Goal: Task Accomplishment & Management: Manage account settings

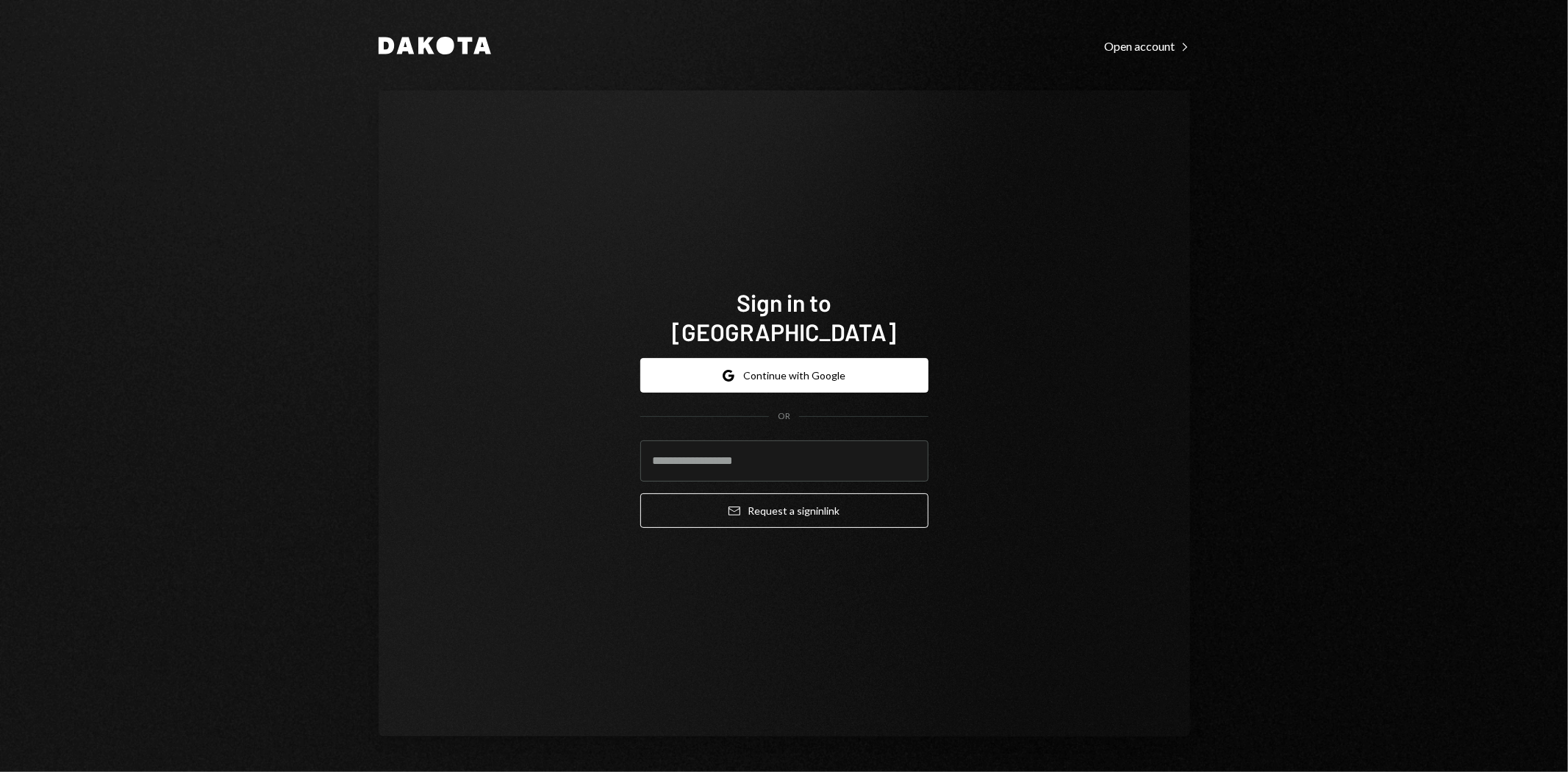
type input "**********"
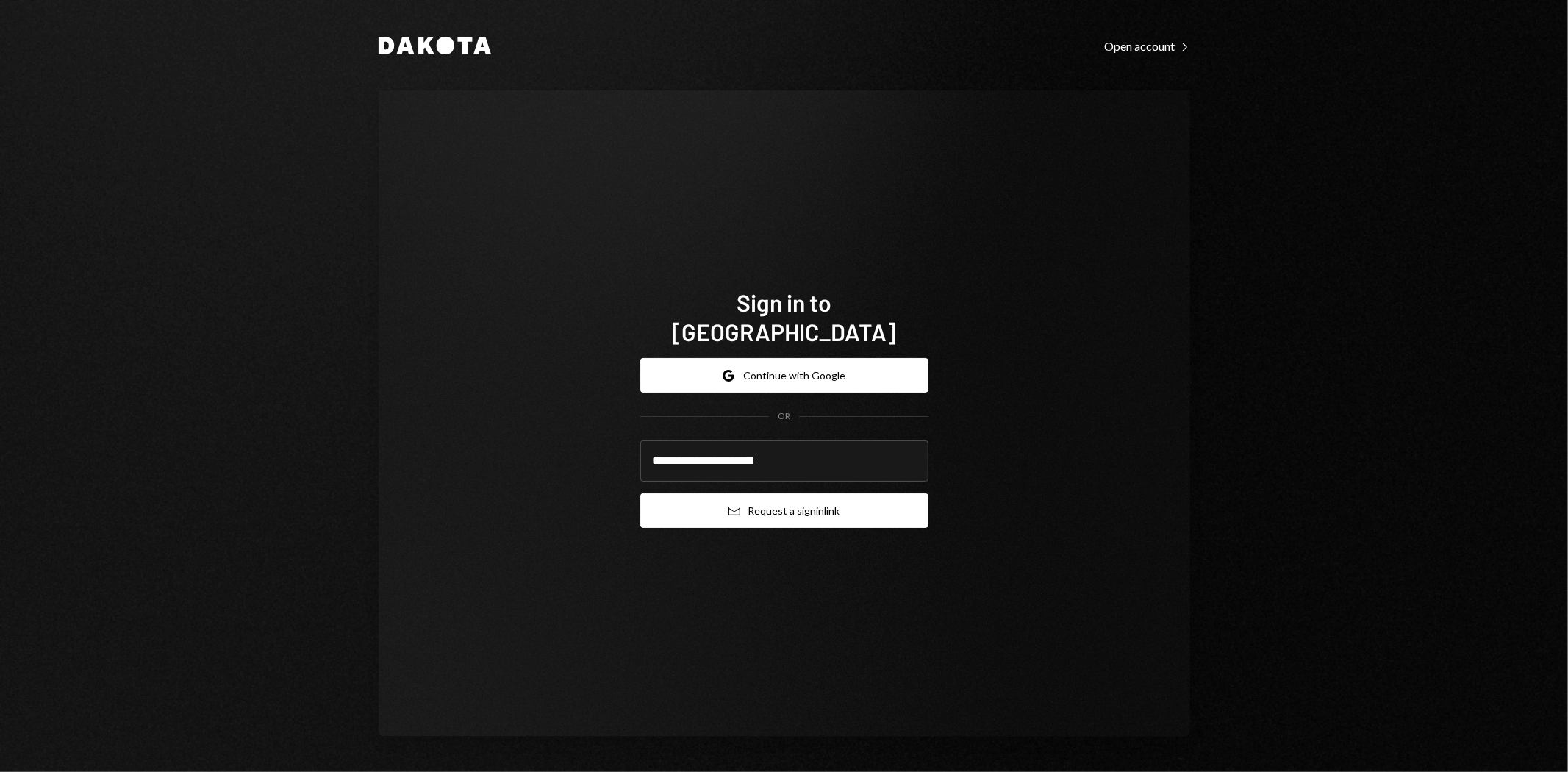
click at [831, 500] on button "Email Request a sign in link" at bounding box center [784, 510] width 288 height 34
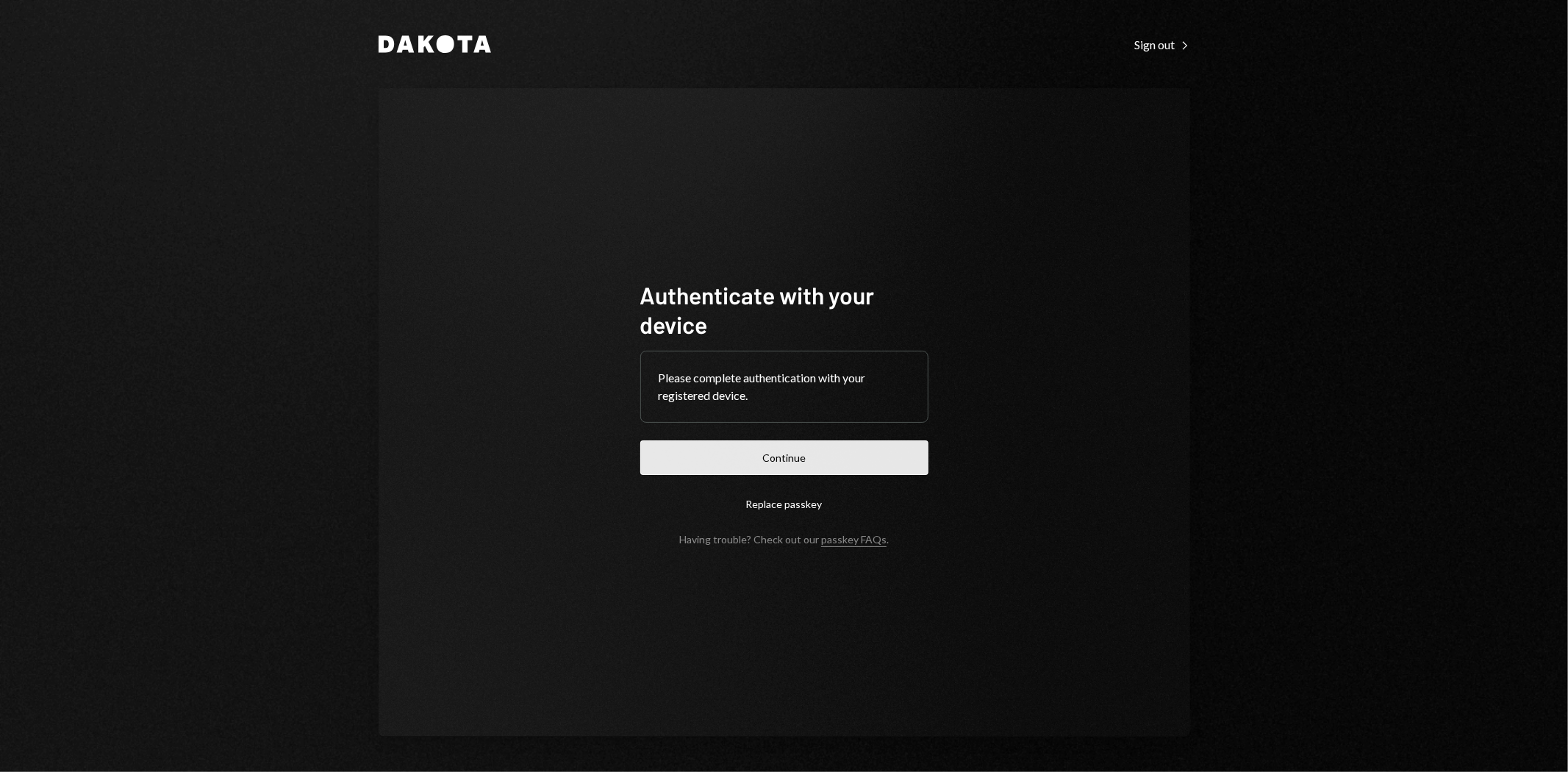
click at [774, 454] on button "Continue" at bounding box center [784, 457] width 288 height 34
